Goal: Find specific page/section: Find specific page/section

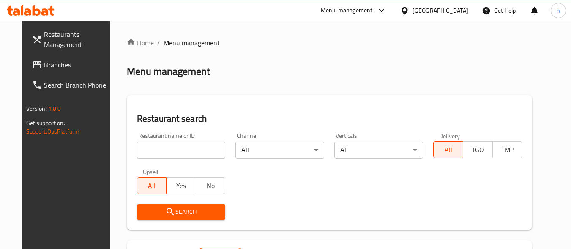
click at [459, 11] on div "[GEOGRAPHIC_DATA]" at bounding box center [440, 10] width 56 height 9
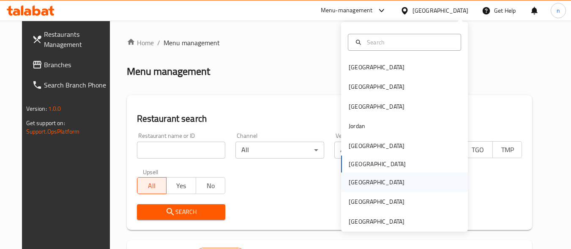
click at [349, 179] on div "[GEOGRAPHIC_DATA]" at bounding box center [377, 181] width 56 height 9
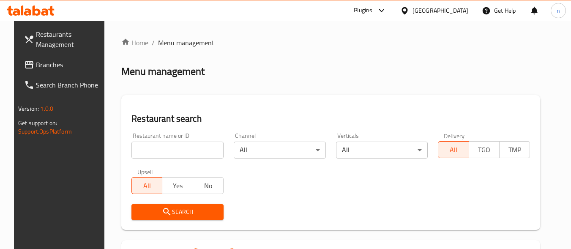
click at [36, 64] on span "Branches" at bounding box center [69, 65] width 67 height 10
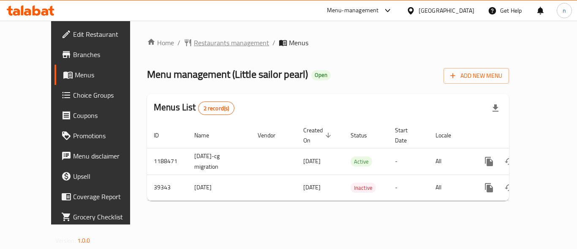
click at [215, 46] on span "Restaurants management" at bounding box center [231, 43] width 75 height 10
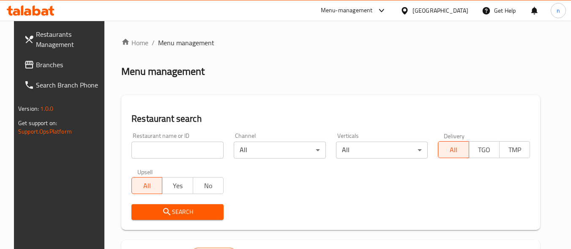
click at [176, 153] on input "search" at bounding box center [177, 150] width 92 height 17
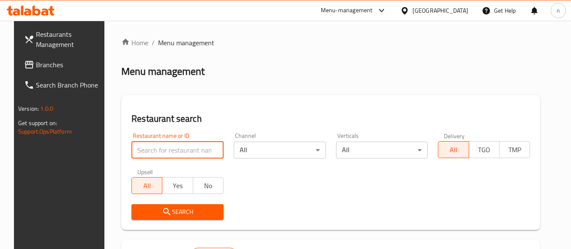
paste input "20517"
type input "20517"
click button "Search" at bounding box center [177, 212] width 92 height 16
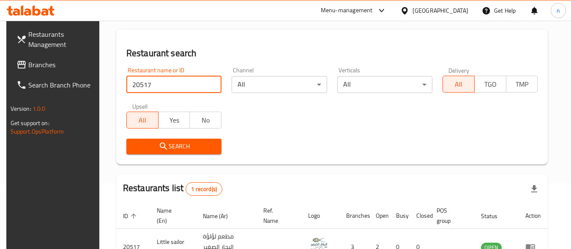
scroll to position [127, 0]
